Goal: Navigation & Orientation: Understand site structure

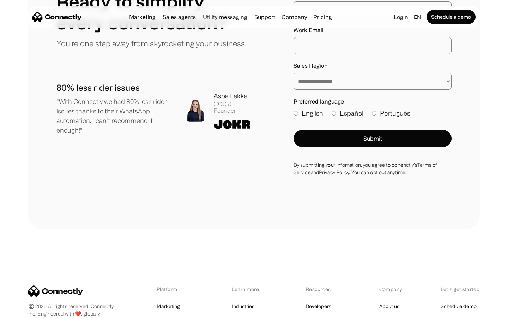
scroll to position [3881, 0]
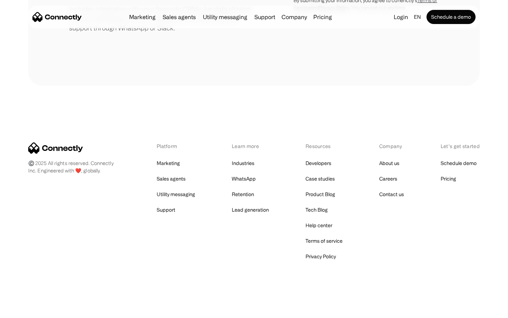
scroll to position [328, 0]
